Goal: Task Accomplishment & Management: Use online tool/utility

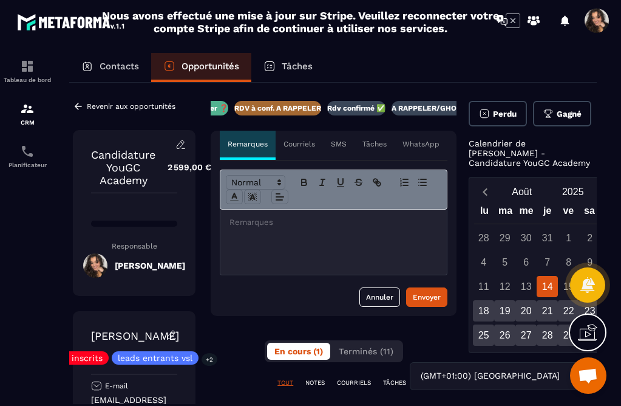
scroll to position [0, 286]
click at [398, 108] on p "A RAPPELER/GHOST/NO SHOW✖️" at bounding box center [394, 108] width 123 height 10
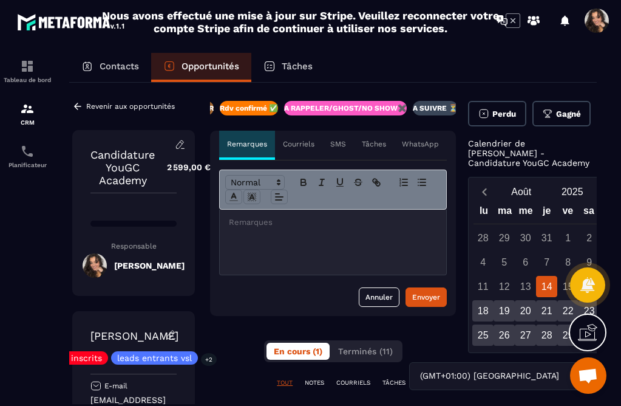
scroll to position [0, 341]
click at [364, 229] on div at bounding box center [333, 242] width 227 height 65
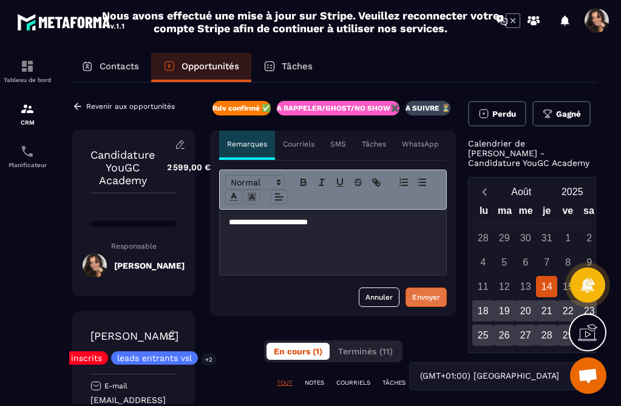
click at [443, 296] on button "Envoyer" at bounding box center [426, 296] width 41 height 19
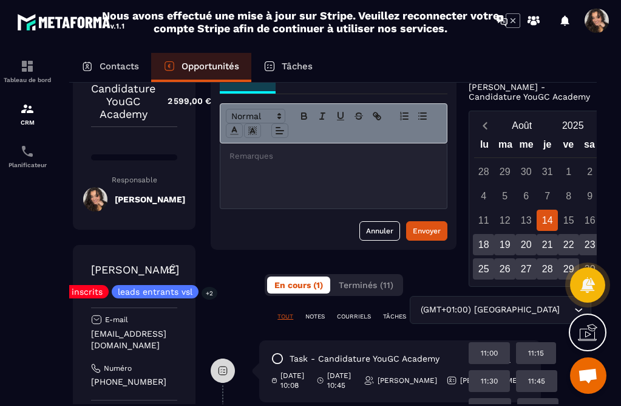
scroll to position [0, 15]
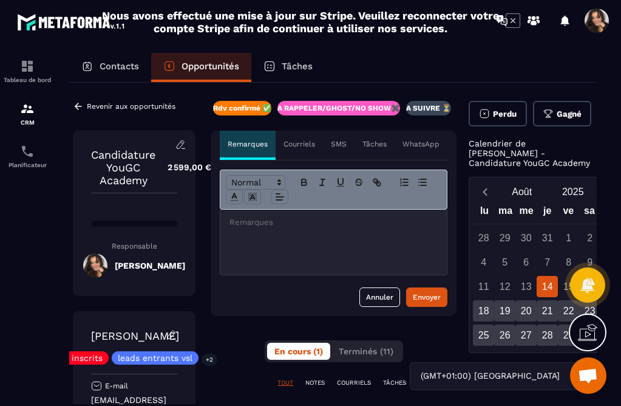
click at [154, 101] on div "Revenir aux opportunités" at bounding box center [124, 106] width 103 height 11
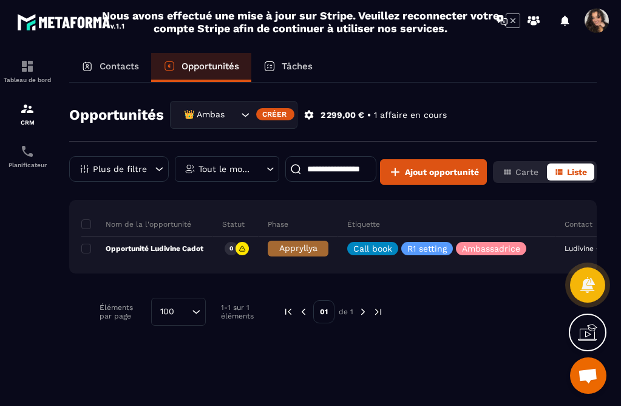
click at [246, 118] on icon "Search for option" at bounding box center [245, 115] width 12 height 12
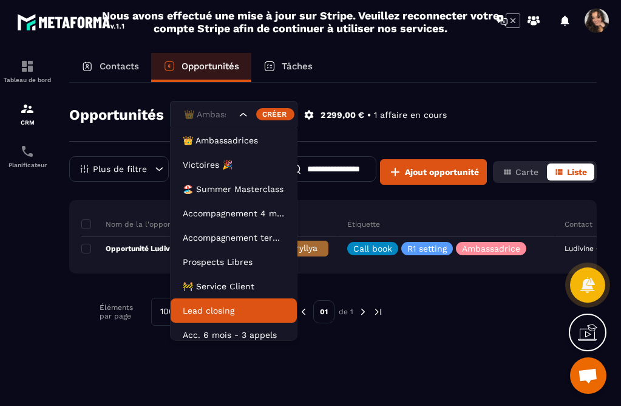
click at [239, 309] on p "Lead closing" at bounding box center [234, 310] width 102 height 12
